Goal: Task Accomplishment & Management: Use online tool/utility

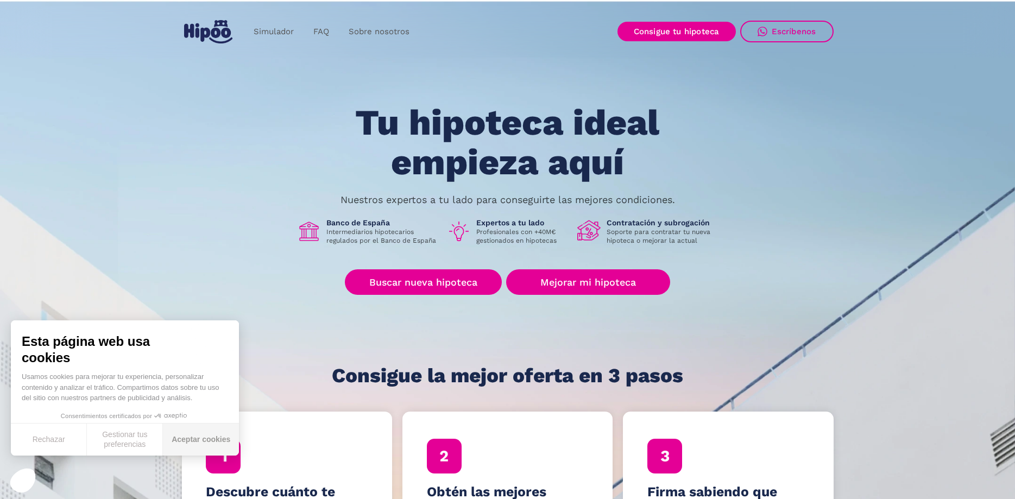
click at [194, 436] on button "Aceptar cookies" at bounding box center [201, 439] width 76 height 32
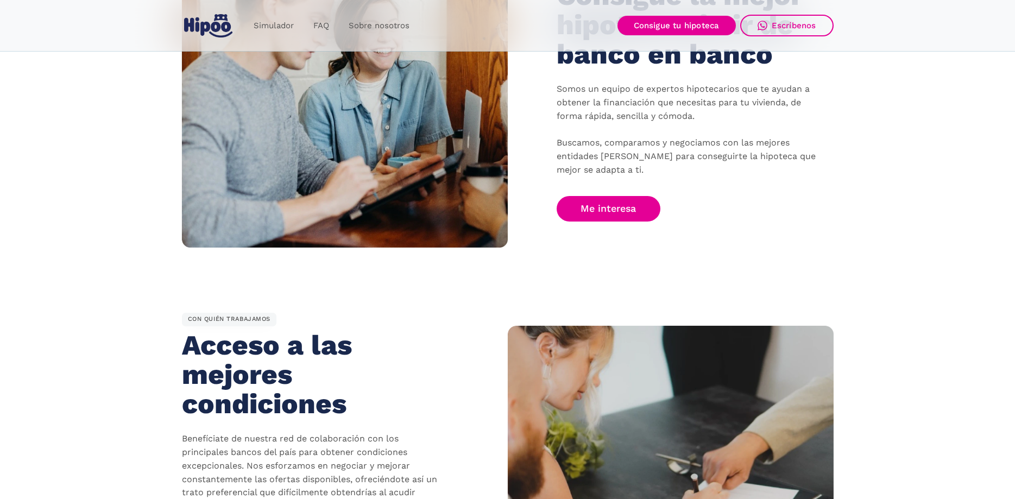
scroll to position [720, 0]
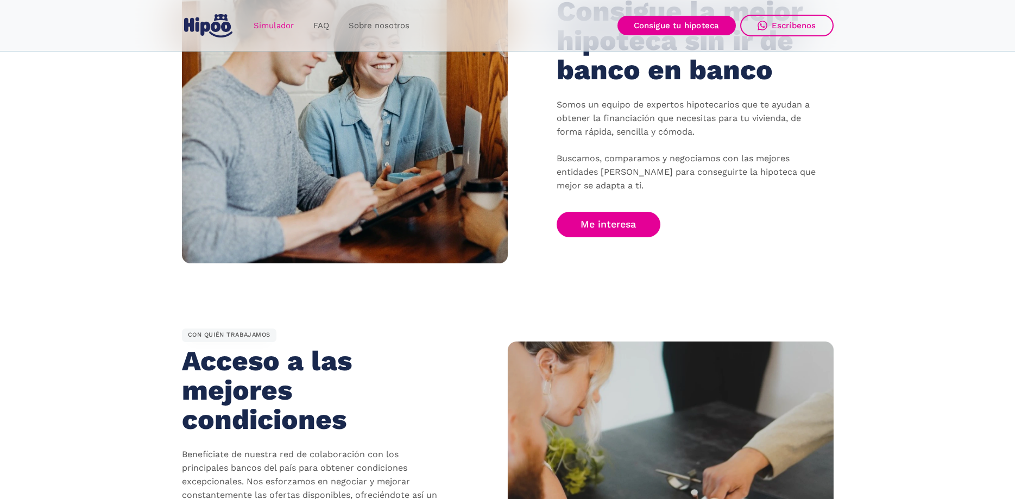
click at [284, 26] on link "Simulador" at bounding box center [274, 25] width 60 height 21
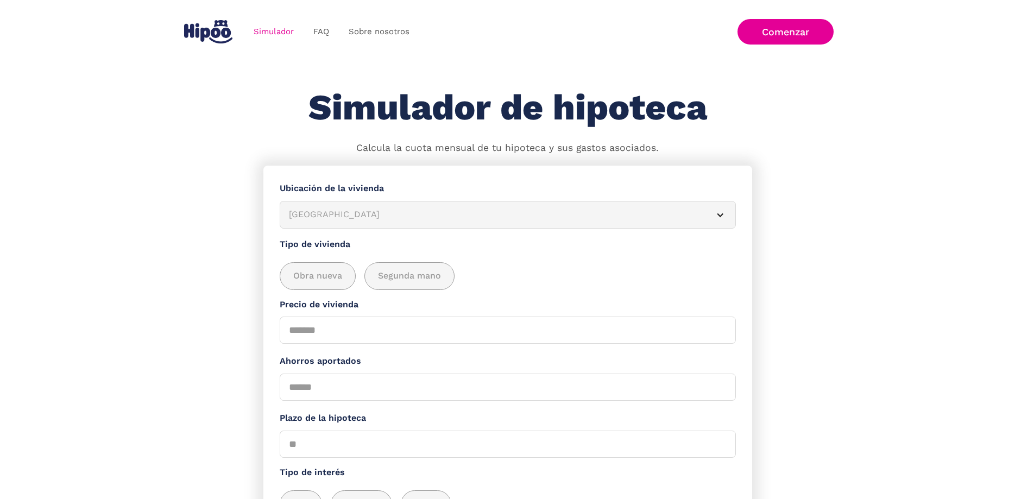
click at [236, 32] on div "Simulador FAQ Sobre nosotros Login Comenzar" at bounding box center [300, 32] width 237 height 32
click at [223, 33] on img "home" at bounding box center [208, 31] width 48 height 23
